Goal: Information Seeking & Learning: Understand process/instructions

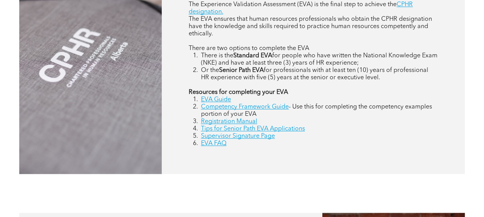
scroll to position [423, 0]
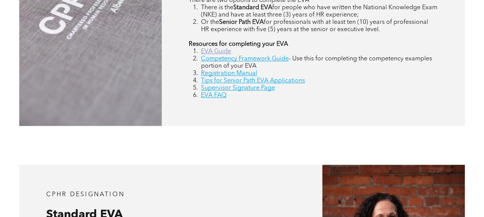
click at [215, 51] on link "EVA Guide" at bounding box center [216, 52] width 30 height 6
click at [253, 59] on link "Competency Framework Guide" at bounding box center [245, 59] width 88 height 6
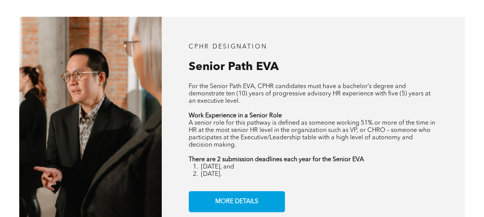
scroll to position [1039, 0]
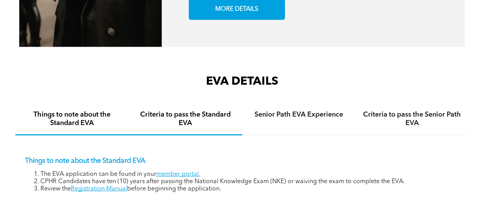
click at [215, 113] on h4 "Criteria to pass the Standard EVA" at bounding box center [185, 118] width 99 height 17
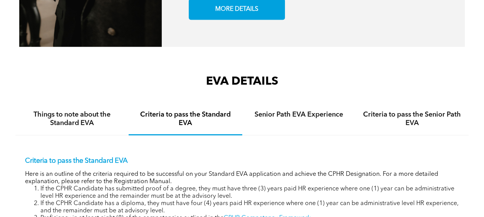
scroll to position [1116, 0]
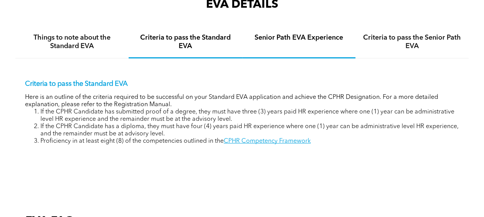
click at [287, 41] on h4 "Senior Path EVA Experience" at bounding box center [298, 37] width 99 height 8
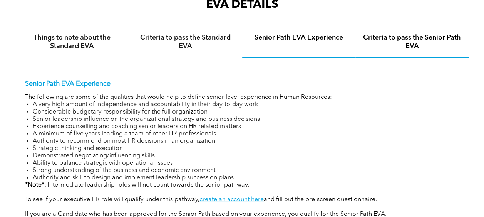
click at [387, 43] on h4 "Criteria to pass the Senior Path EVA" at bounding box center [411, 41] width 99 height 17
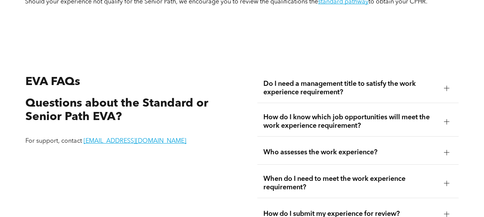
scroll to position [1347, 0]
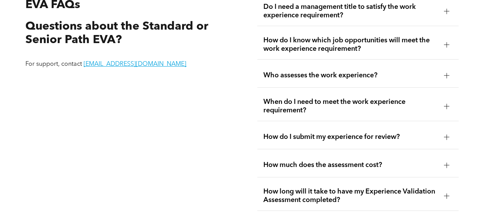
click at [366, 74] on span "Who assesses the work experience?" at bounding box center [350, 75] width 174 height 8
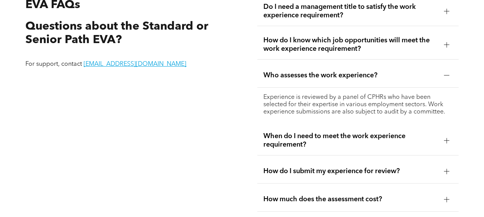
scroll to position [1386, 0]
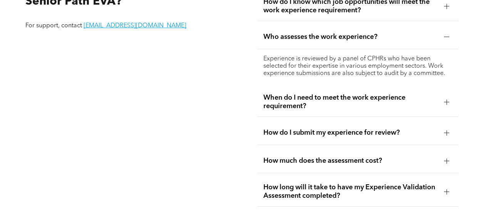
click at [318, 40] on span "Who assesses the work experience?" at bounding box center [350, 37] width 174 height 8
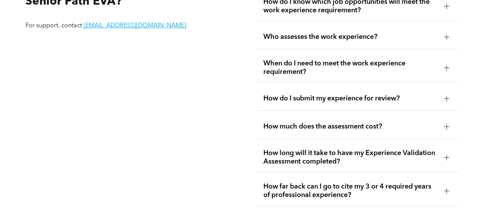
click at [346, 65] on span "When do I need to meet the work experience requirement?" at bounding box center [350, 67] width 174 height 17
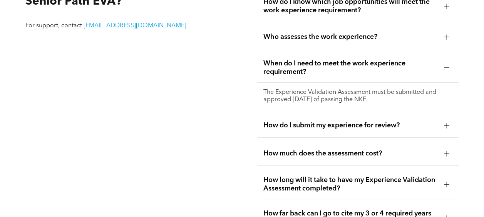
click at [343, 64] on span "When do I need to meet the work experience requirement?" at bounding box center [350, 67] width 174 height 17
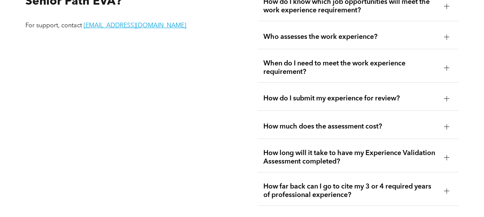
click at [343, 64] on span "When do I need to meet the work experience requirement?" at bounding box center [350, 67] width 174 height 17
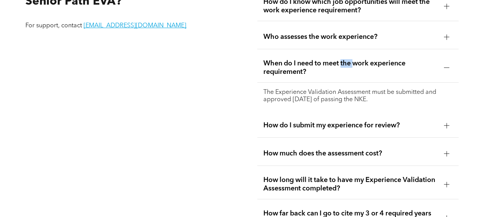
click at [343, 64] on span "When do I need to meet the work experience requirement?" at bounding box center [350, 67] width 174 height 17
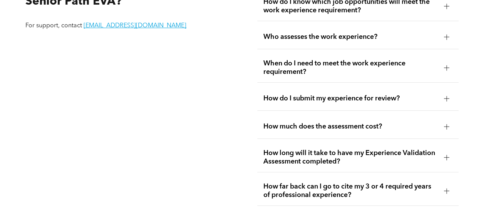
drag, startPoint x: 343, startPoint y: 64, endPoint x: 336, endPoint y: 97, distance: 34.0
click at [336, 97] on span "How do I submit my experience for review?" at bounding box center [350, 98] width 174 height 8
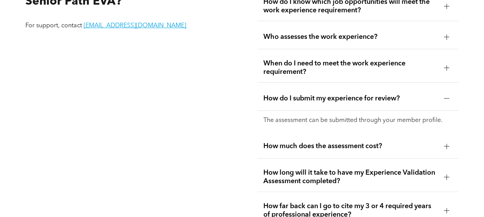
click at [336, 97] on span "How do I submit my experience for review?" at bounding box center [350, 98] width 174 height 8
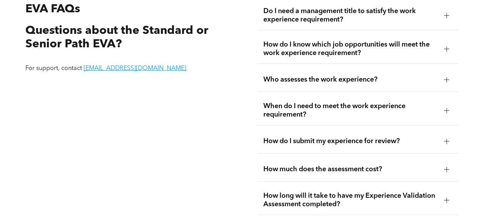
scroll to position [1309, 0]
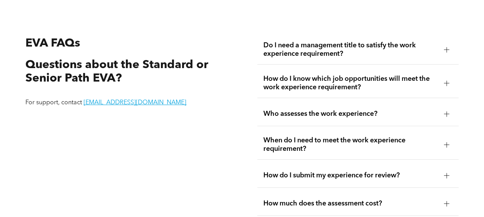
click at [334, 57] on span "Do I need a management title to satisfy the work experience requirement?" at bounding box center [350, 49] width 174 height 17
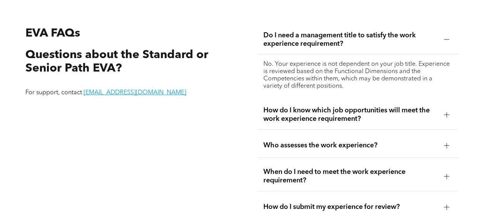
scroll to position [1347, 0]
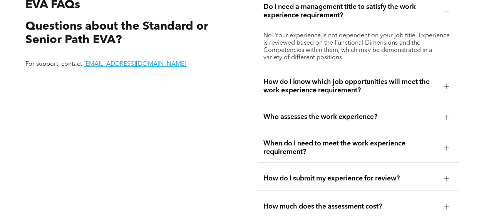
click at [366, 89] on span "How do I know which job opportunities will meet the work experience requirement?" at bounding box center [350, 86] width 174 height 17
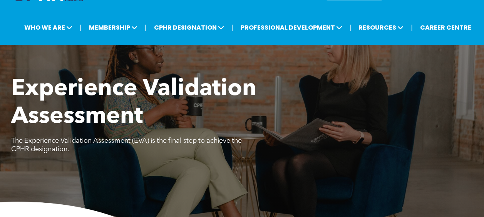
scroll to position [0, 0]
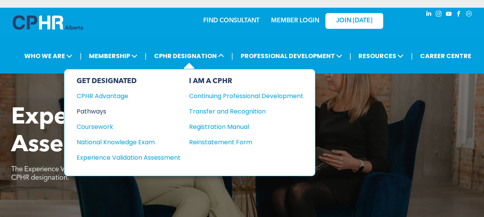
click at [102, 111] on div "Pathways" at bounding box center [124, 112] width 94 height 10
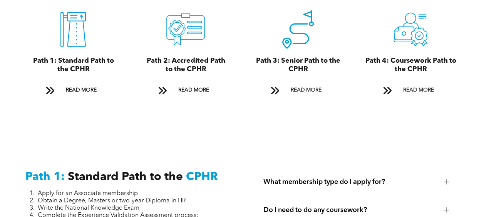
scroll to position [885, 0]
click at [415, 83] on span "READ MORE" at bounding box center [418, 90] width 36 height 14
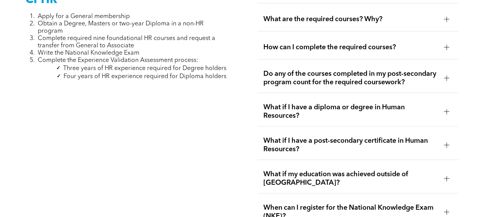
scroll to position [2398, 0]
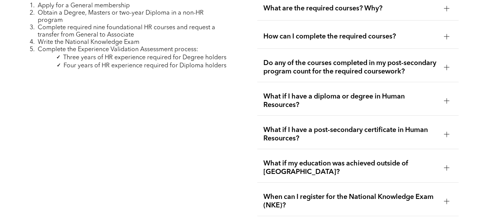
click at [345, 161] on span "What if my education was achieved outside of Canada?" at bounding box center [350, 167] width 174 height 17
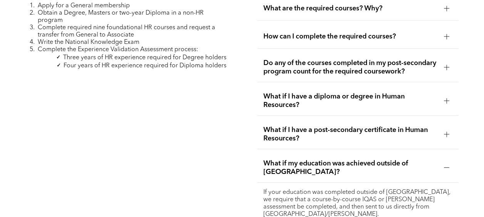
click at [341, 159] on span "What if my education was achieved outside of Canada?" at bounding box center [350, 167] width 174 height 17
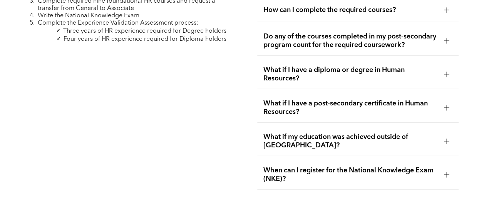
scroll to position [2436, 0]
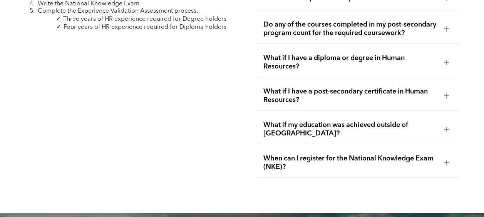
click at [342, 154] on span "When can I register for the National Knowledge Exam (NKE)?" at bounding box center [350, 162] width 174 height 17
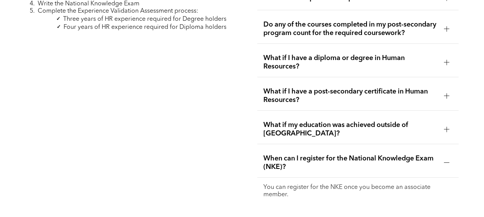
click at [342, 130] on span "What if my education was achieved outside of Canada?" at bounding box center [350, 129] width 174 height 17
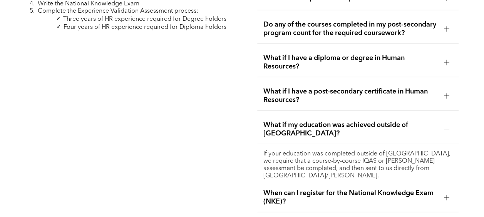
click at [340, 191] on span "When can I register for the National Knowledge Exam (NKE)?" at bounding box center [350, 197] width 174 height 17
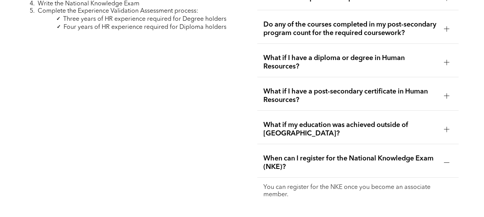
click at [327, 131] on span "What if my education was achieved outside of Canada?" at bounding box center [350, 129] width 174 height 17
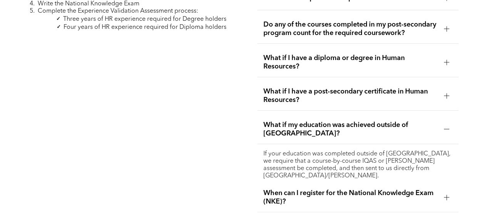
click at [332, 136] on div "What if my education was achieved outside of Canada?" at bounding box center [357, 130] width 201 height 30
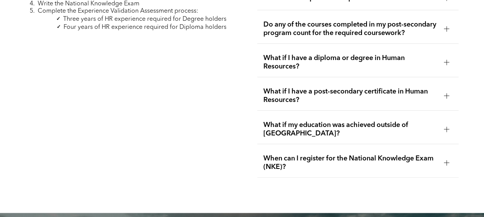
click at [340, 162] on span "When can I register for the National Knowledge Exam (NKE)?" at bounding box center [350, 162] width 174 height 17
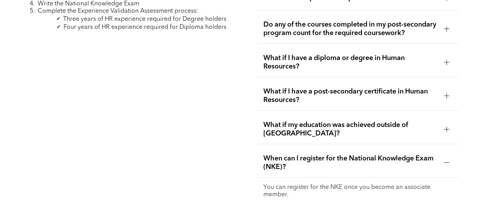
click at [340, 162] on span "When can I register for the National Knowledge Exam (NKE)?" at bounding box center [350, 162] width 174 height 17
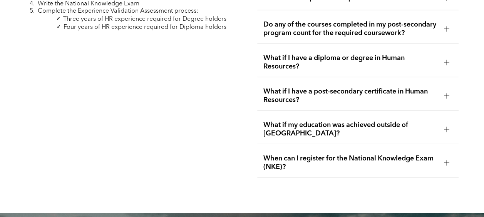
click at [330, 95] on span "What if I have a post-secondary certificate in Human Resources?" at bounding box center [350, 95] width 174 height 17
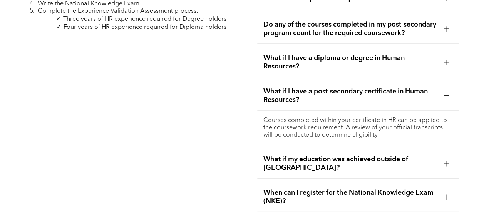
click at [331, 95] on span "What if I have a post-secondary certificate in Human Resources?" at bounding box center [350, 95] width 174 height 17
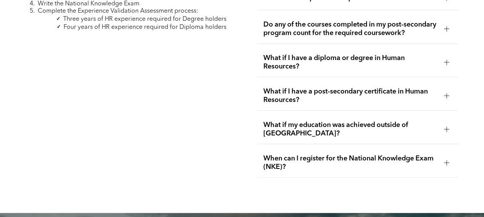
click at [331, 95] on span "What if I have a post-secondary certificate in Human Resources?" at bounding box center [350, 95] width 174 height 17
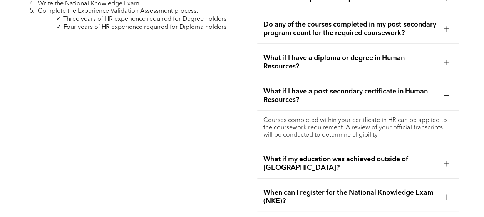
click at [331, 95] on span "What if I have a post-secondary certificate in Human Resources?" at bounding box center [350, 95] width 174 height 17
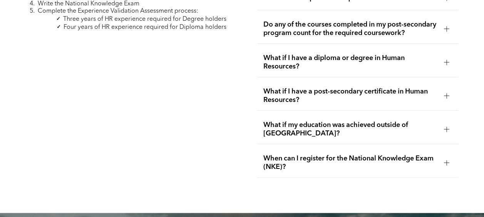
click at [330, 54] on span "What if I have a diploma or degree in Human Resources?" at bounding box center [350, 62] width 174 height 17
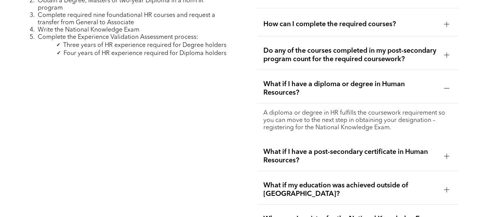
scroll to position [2398, 0]
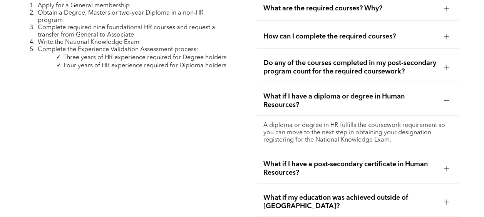
click at [336, 92] on span "What if I have a diploma or degree in Human Resources?" at bounding box center [350, 100] width 174 height 17
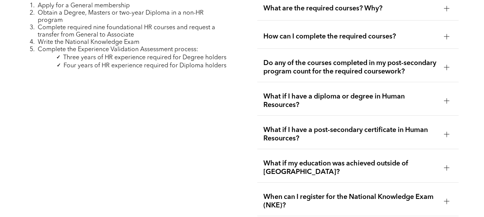
click at [343, 99] on span "What if I have a diploma or degree in Human Resources?" at bounding box center [350, 100] width 174 height 17
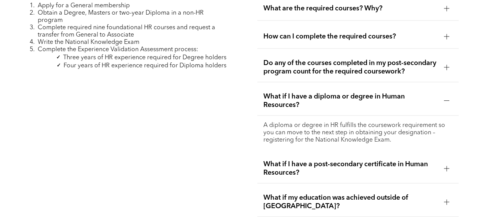
click at [343, 99] on span "What if I have a diploma or degree in Human Resources?" at bounding box center [350, 100] width 174 height 17
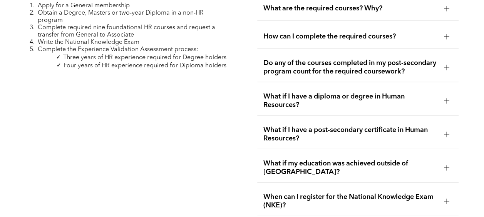
click at [330, 59] on span "Do any of the courses completed in my post-secondary program count for the requ…" at bounding box center [350, 67] width 174 height 17
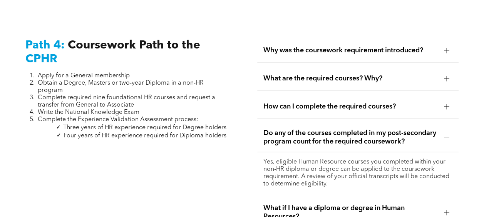
scroll to position [2321, 0]
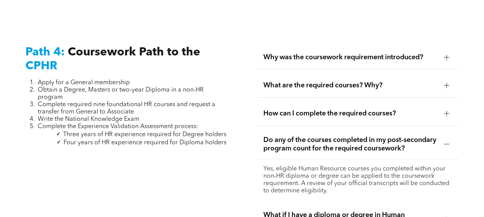
click at [338, 142] on span "Do any of the courses completed in my post-secondary program count for the requ…" at bounding box center [350, 144] width 174 height 17
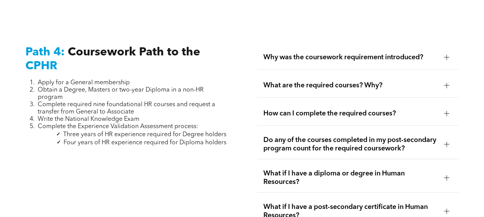
click at [323, 109] on span "How can I complete the required courses?" at bounding box center [350, 113] width 174 height 8
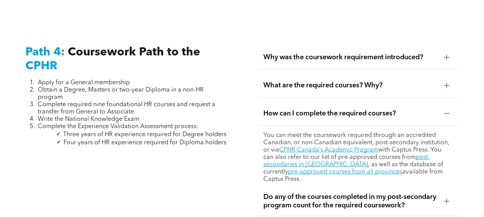
click at [323, 109] on span "How can I complete the required courses?" at bounding box center [350, 113] width 174 height 8
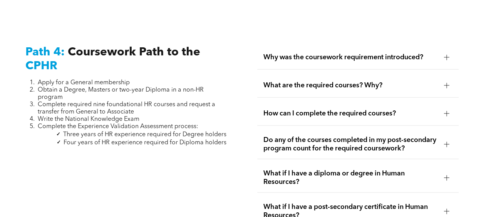
click at [323, 81] on span "What are the required courses? Why?" at bounding box center [350, 85] width 174 height 8
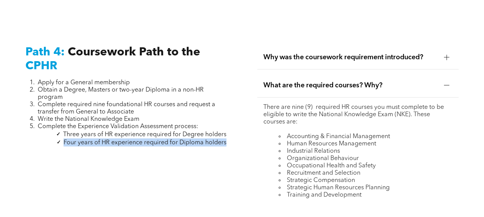
drag, startPoint x: 63, startPoint y: 130, endPoint x: 229, endPoint y: 138, distance: 166.5
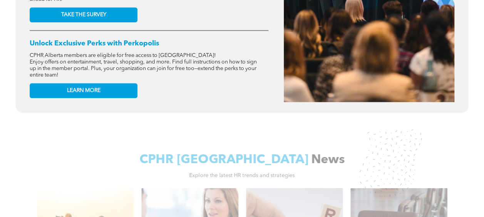
scroll to position [323, 0]
